Goal: Task Accomplishment & Management: Use online tool/utility

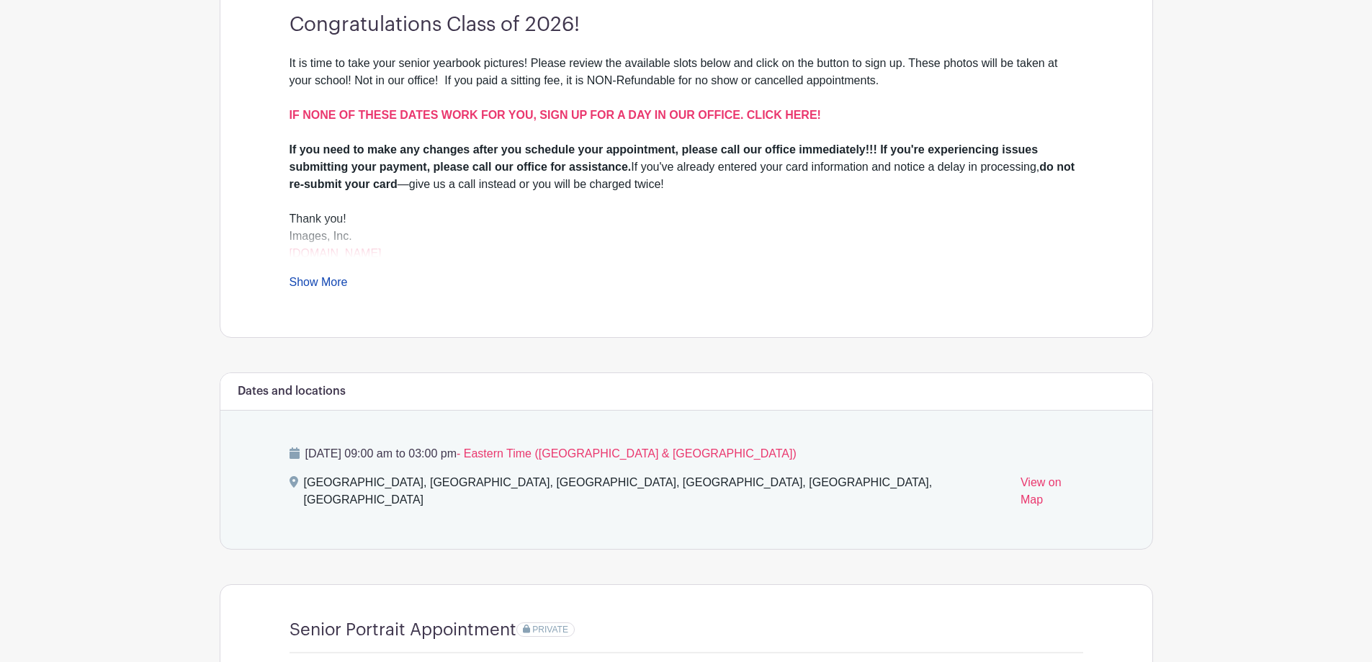
scroll to position [720, 0]
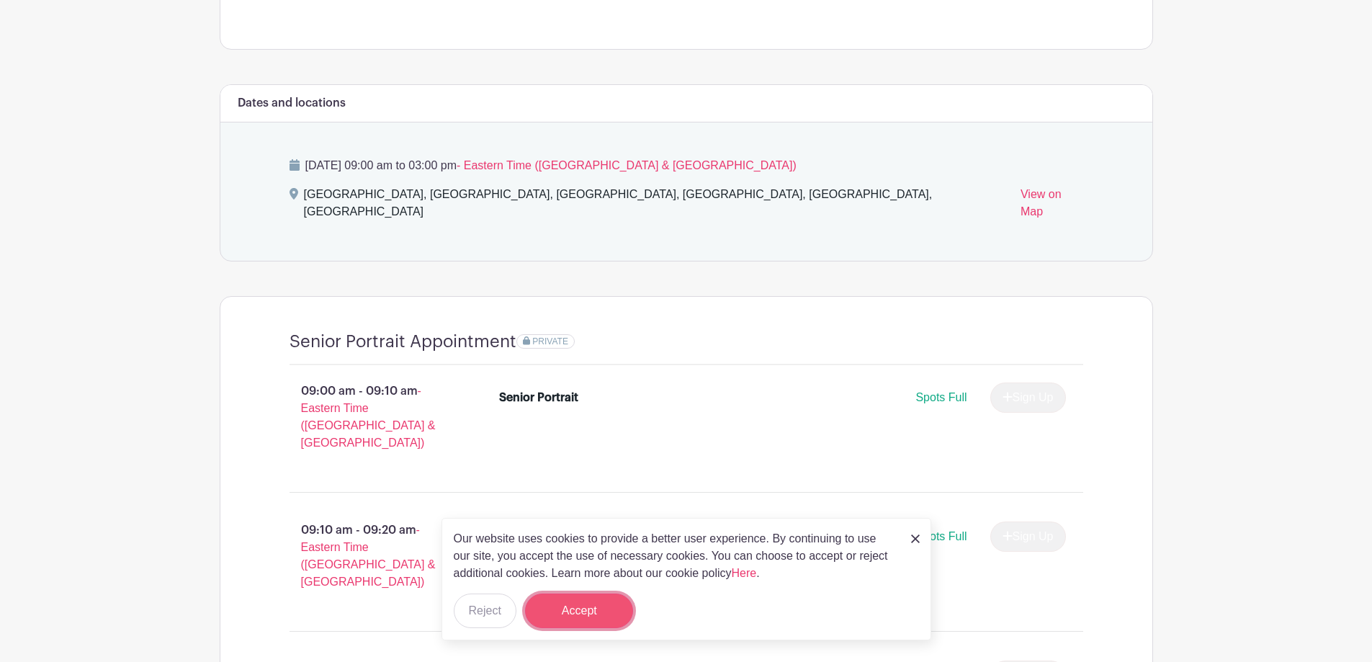
click at [578, 606] on button "Accept" at bounding box center [579, 611] width 108 height 35
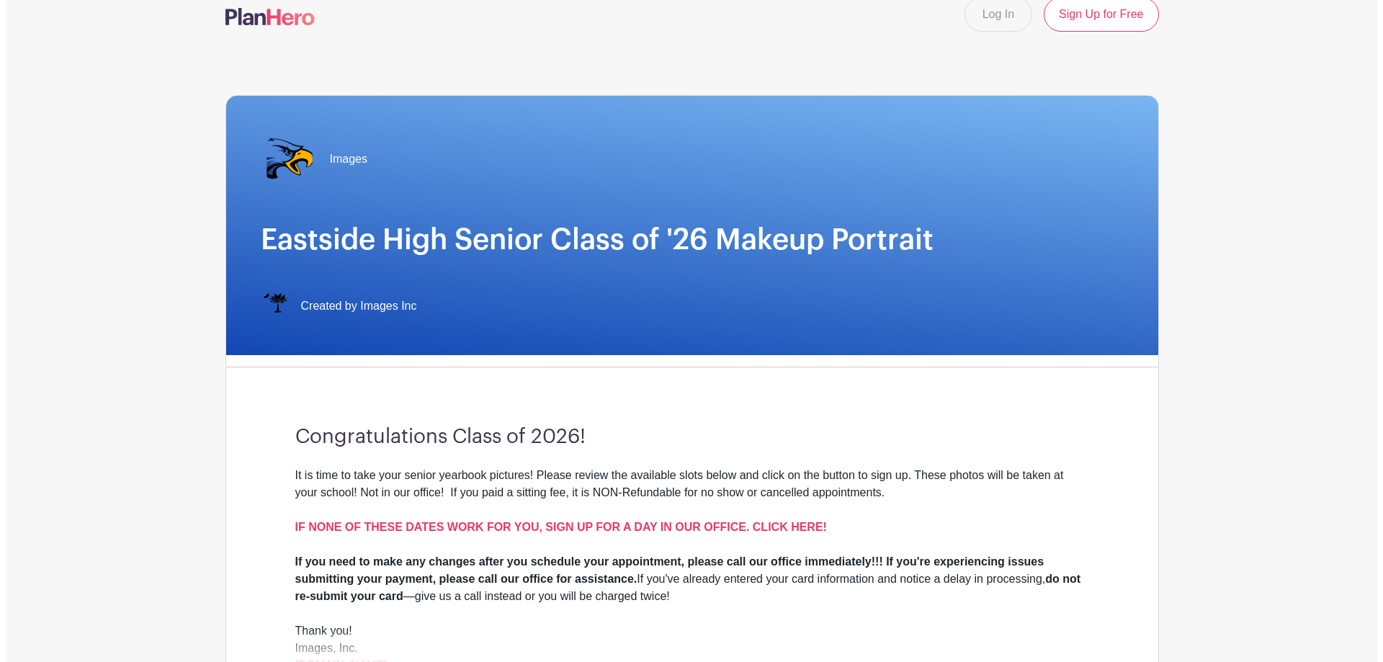
scroll to position [0, 0]
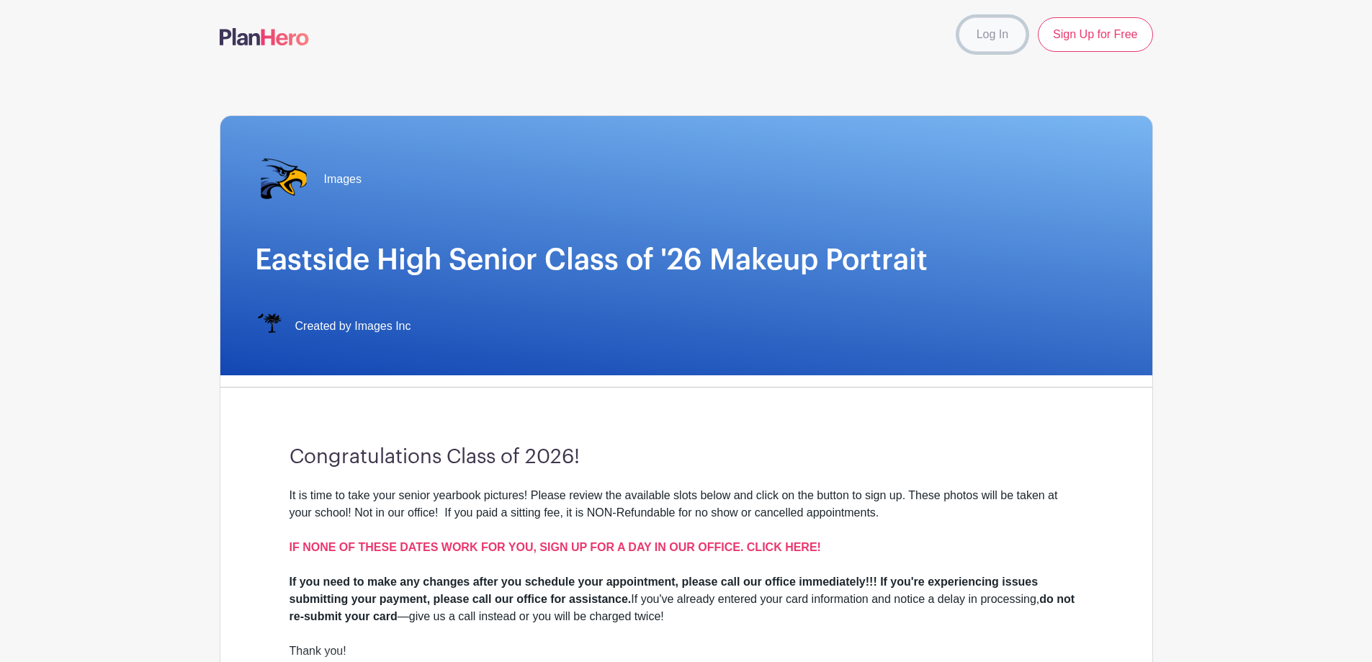
click at [967, 34] on link "Log In" at bounding box center [993, 34] width 68 height 35
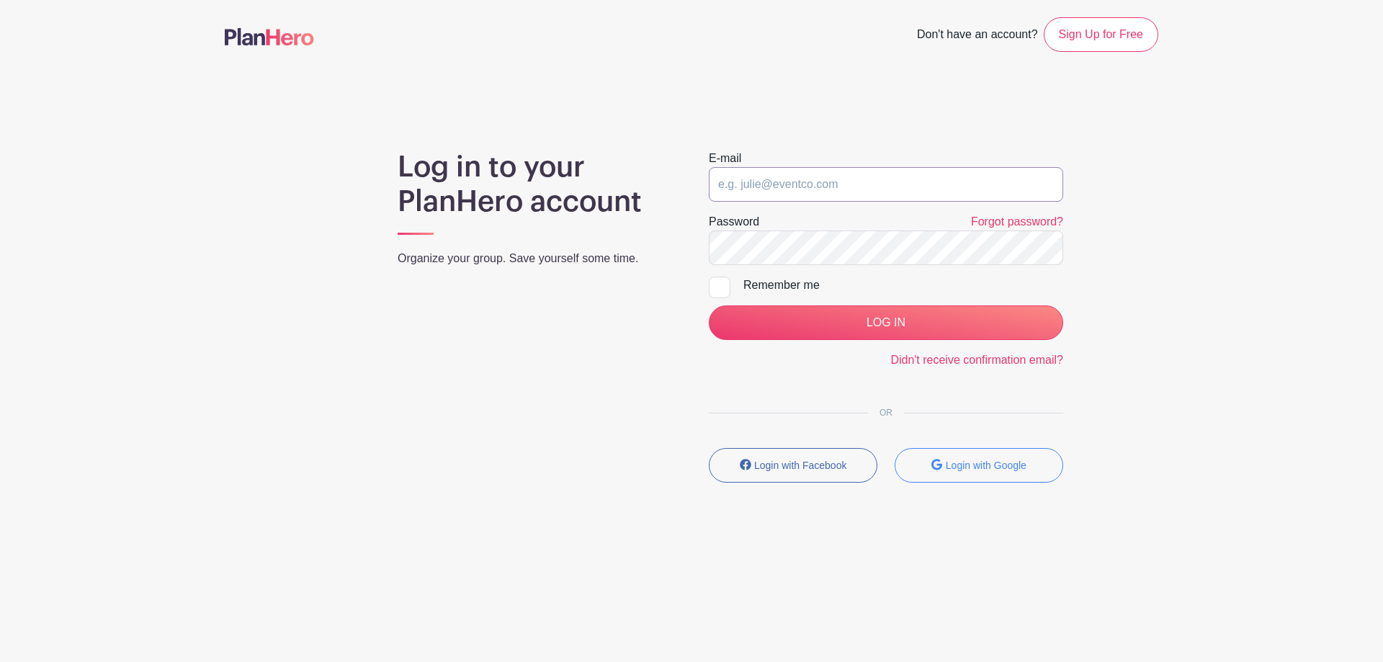
type input "[EMAIL_ADDRESS][DOMAIN_NAME]"
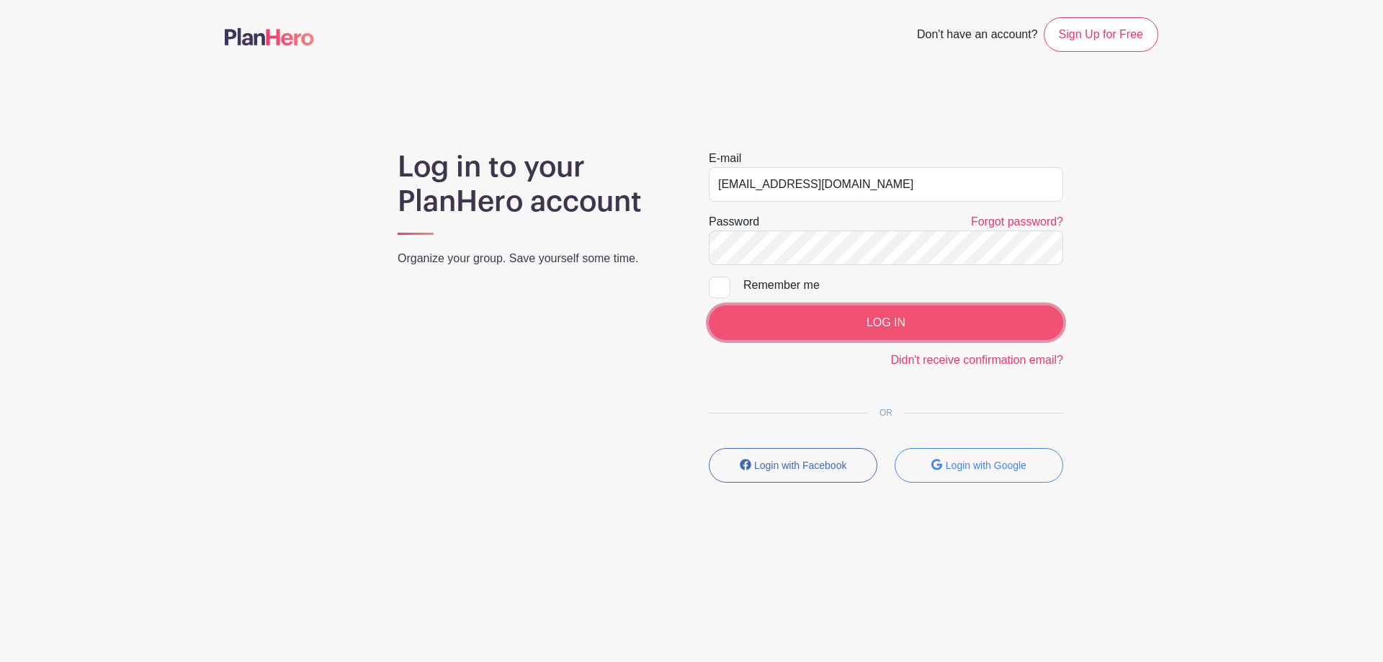
click at [858, 328] on input "LOG IN" at bounding box center [886, 322] width 354 height 35
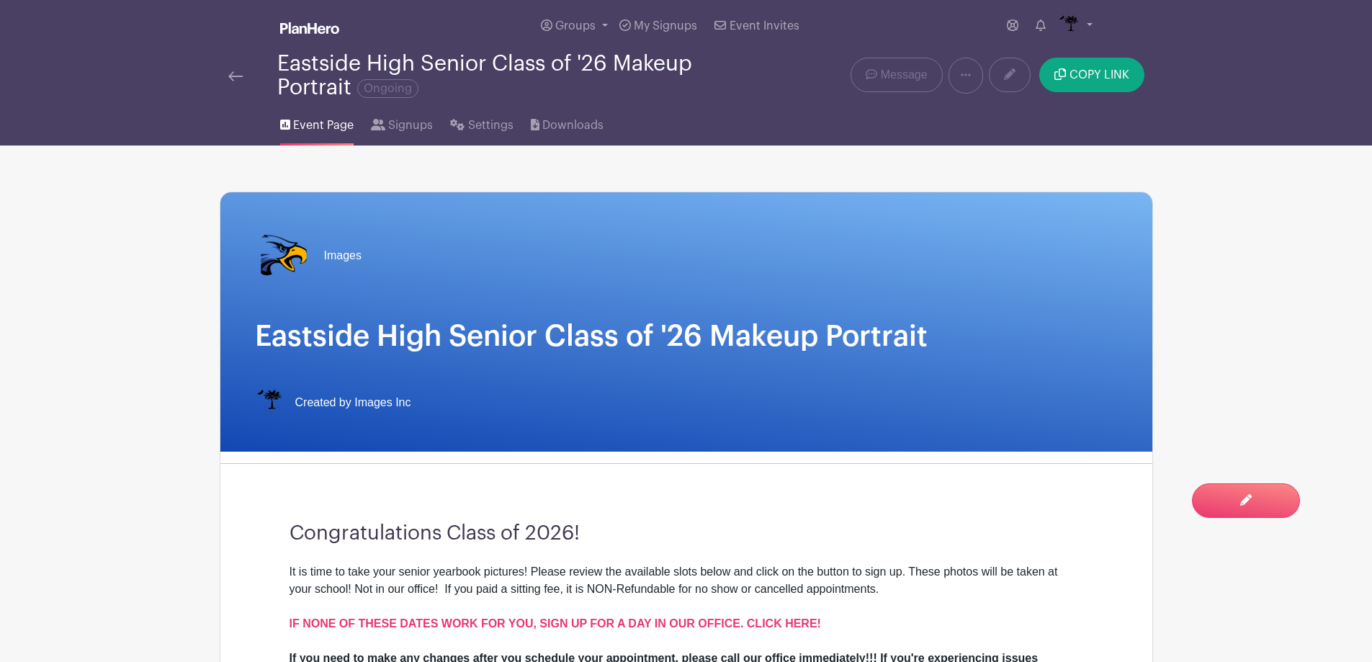
click at [233, 71] on img at bounding box center [235, 76] width 14 height 10
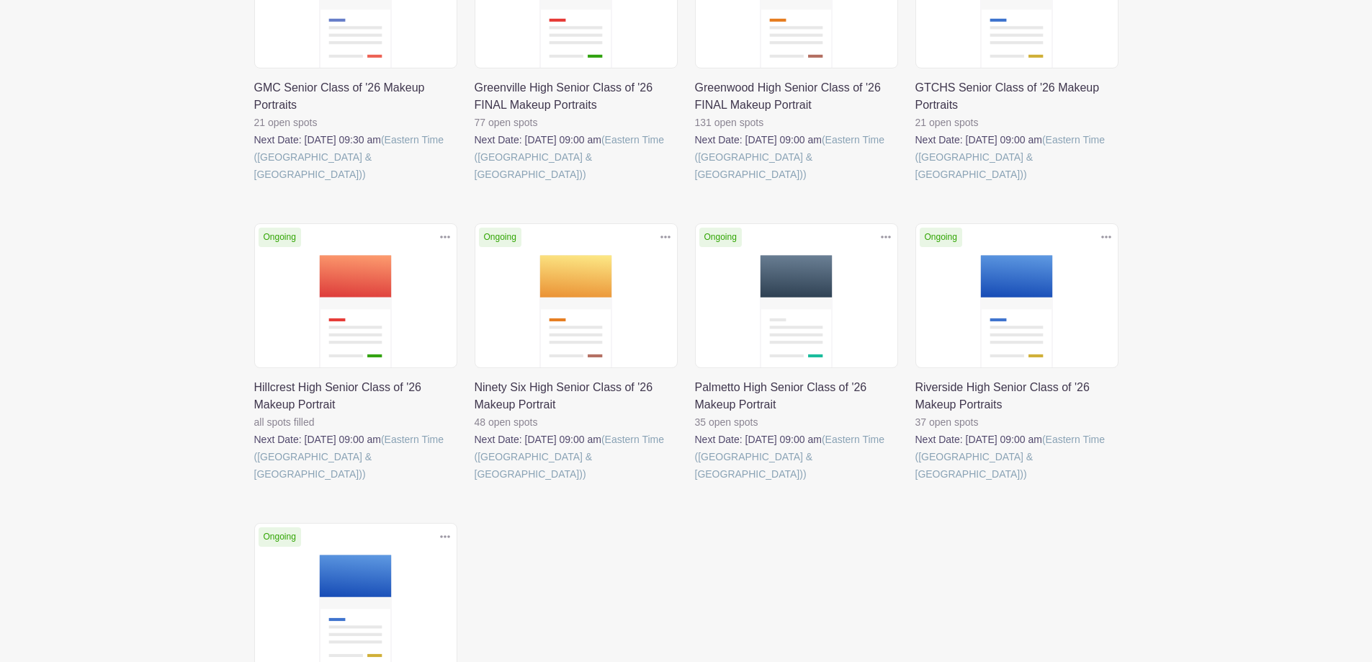
scroll to position [936, 0]
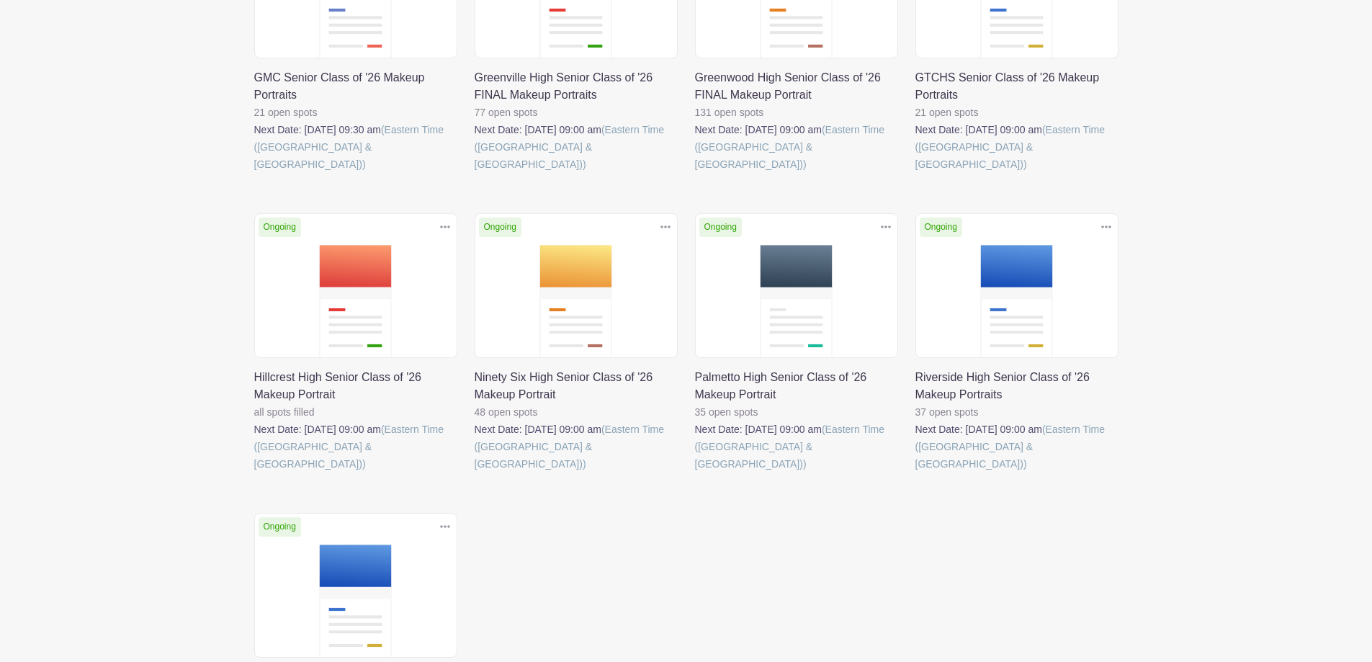
click at [695, 473] on link at bounding box center [695, 473] width 0 height 0
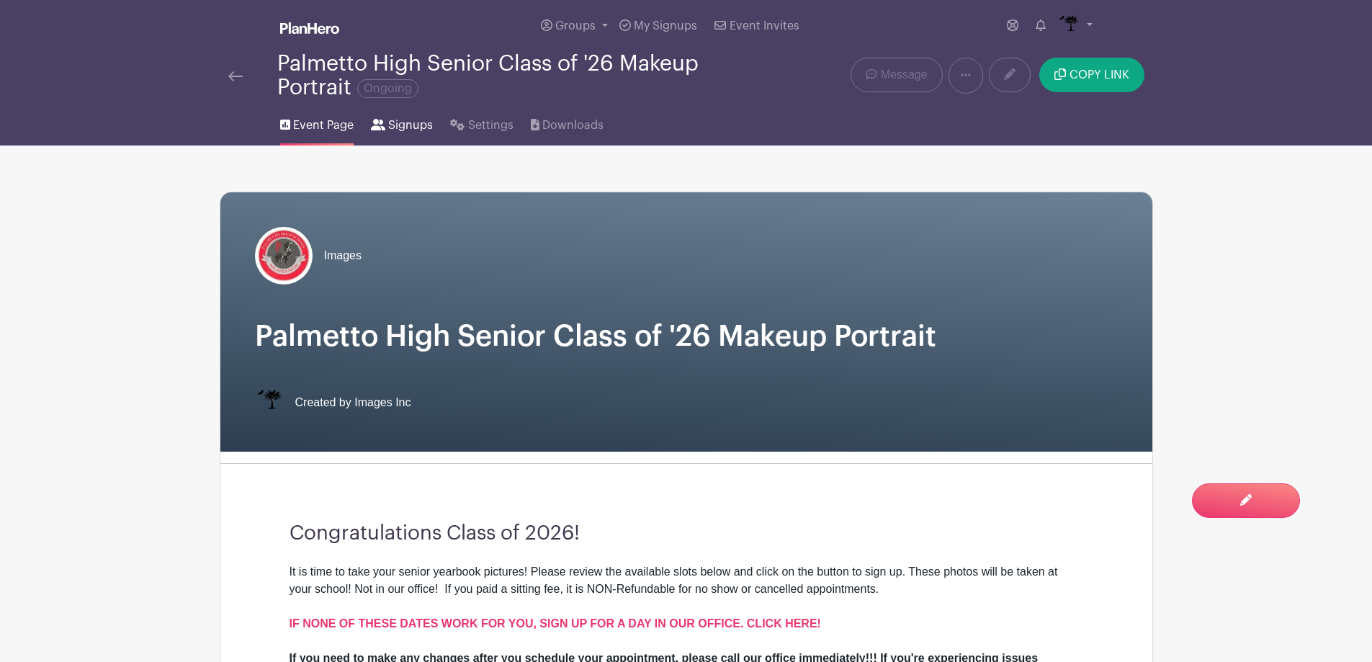
click at [397, 119] on span "Signups" at bounding box center [410, 125] width 45 height 17
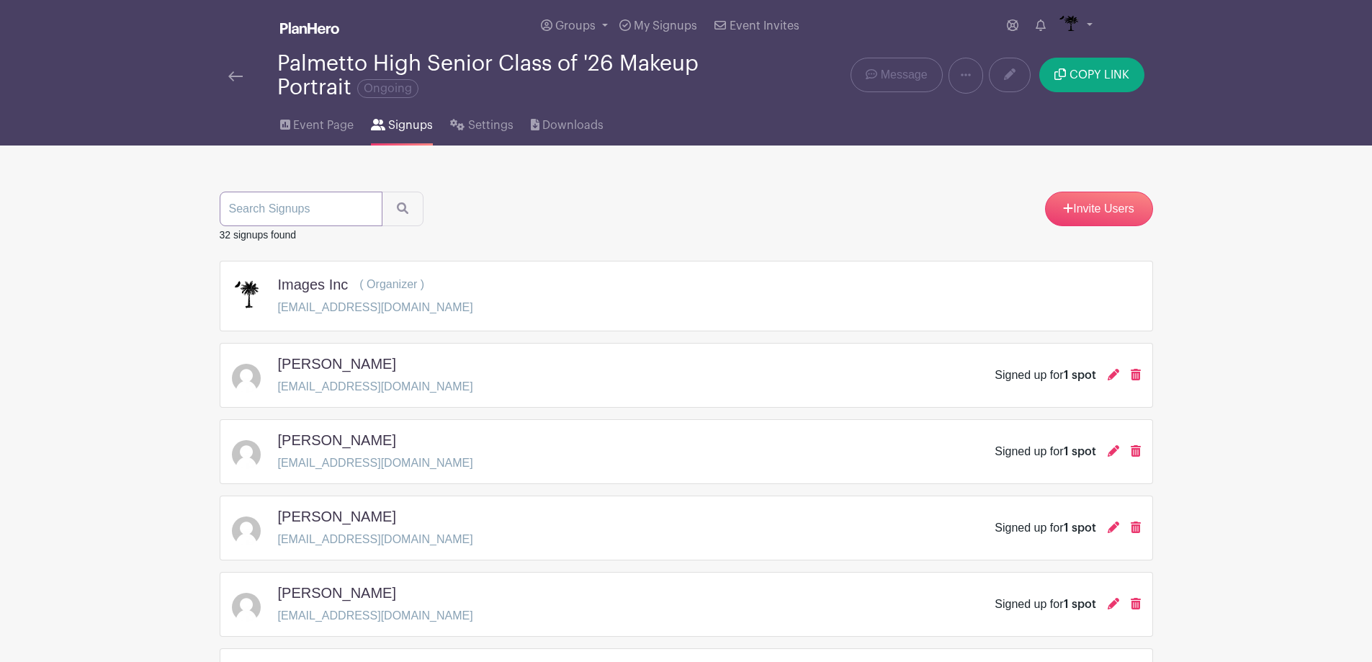
click at [341, 210] on input "search" at bounding box center [301, 209] width 163 height 35
type input "[PERSON_NAME]"
click at [382, 192] on button "submit" at bounding box center [403, 209] width 42 height 35
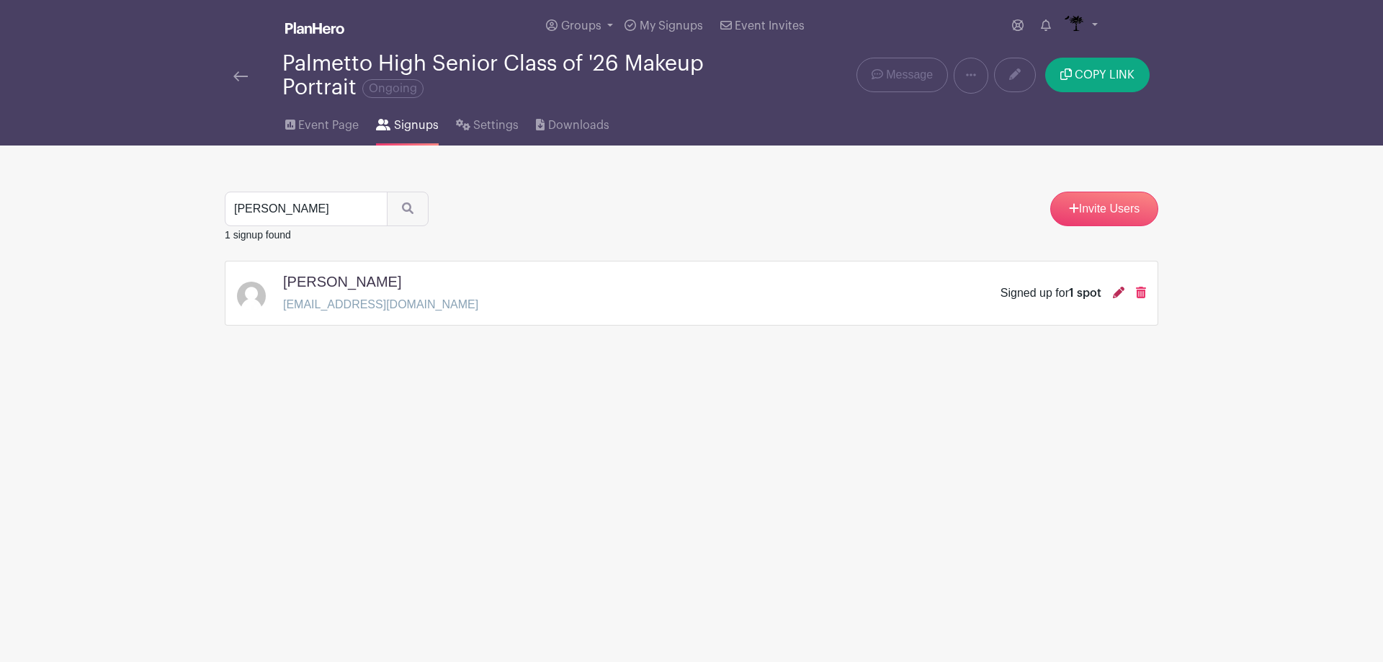
click at [1117, 296] on icon at bounding box center [1119, 293] width 12 height 12
